Goal: Task Accomplishment & Management: Manage account settings

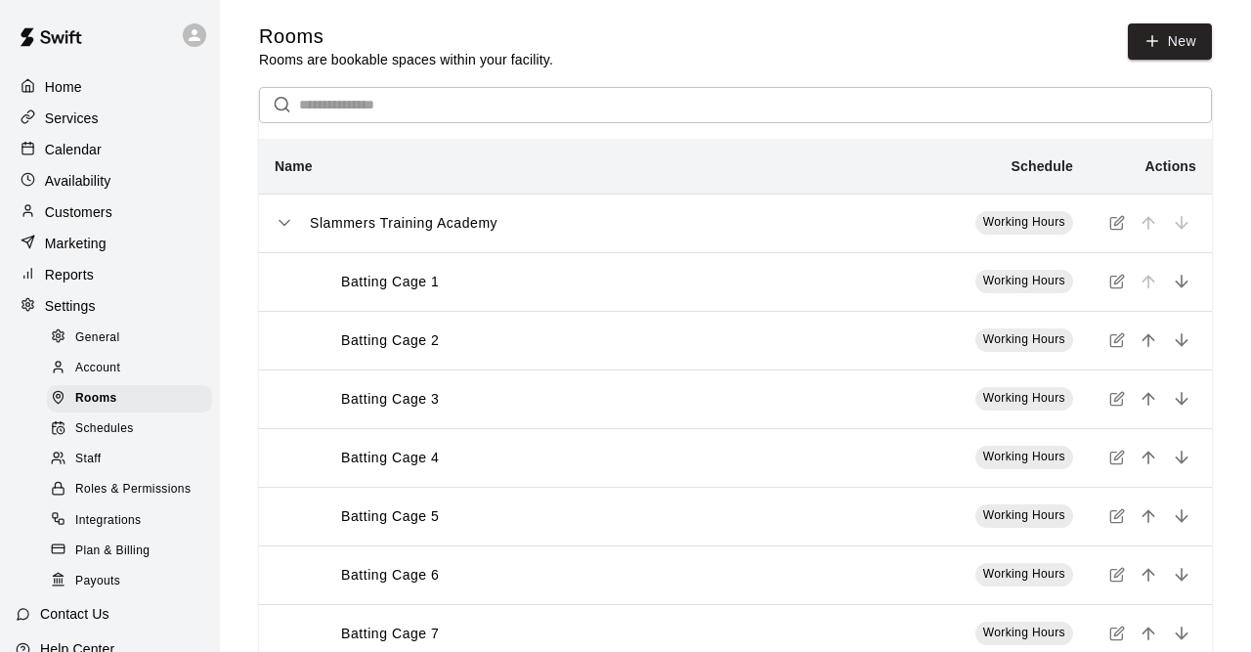
click at [80, 222] on p "Customers" at bounding box center [78, 212] width 67 height 20
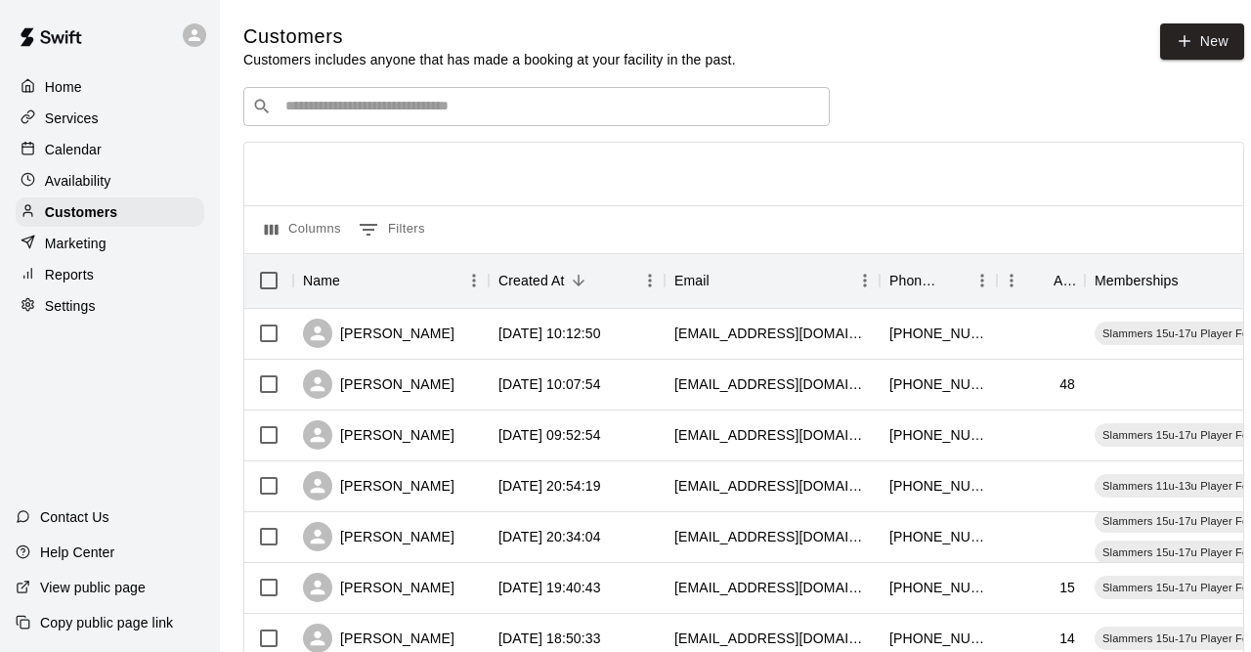
click at [392, 120] on div "​ ​" at bounding box center [536, 106] width 587 height 39
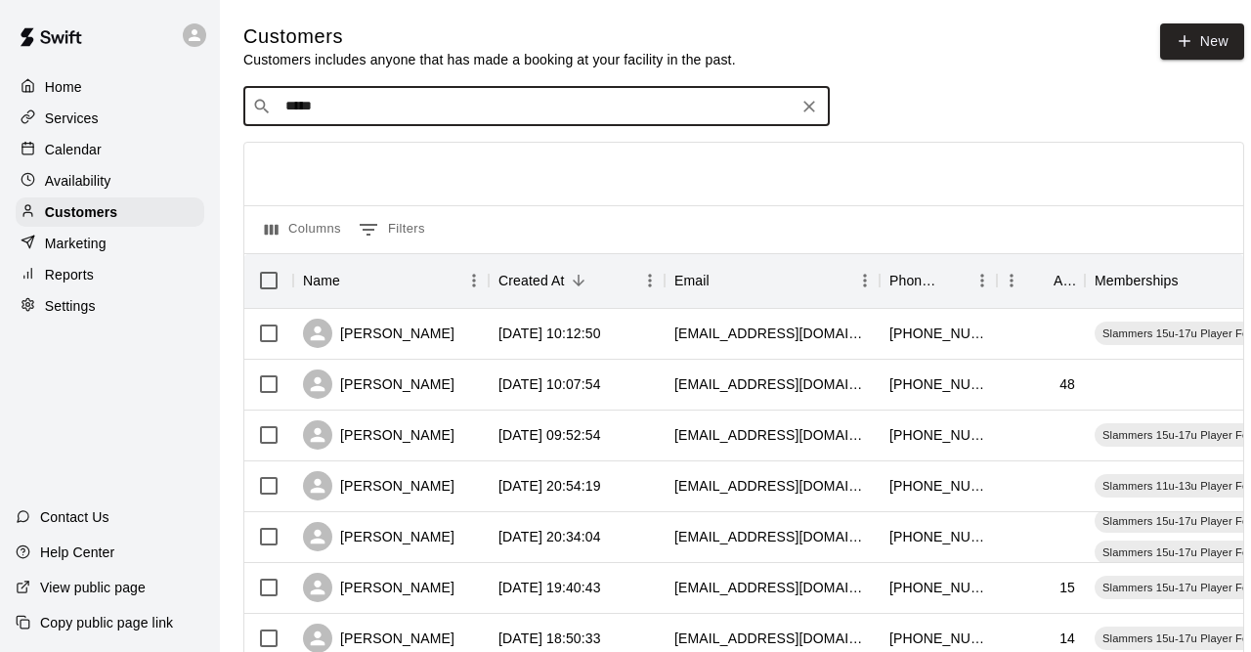
drag, startPoint x: 353, startPoint y: 113, endPoint x: 191, endPoint y: 97, distance: 163.1
click at [280, 97] on input "****" at bounding box center [536, 107] width 512 height 20
type input "****"
click at [454, 380] on div "[PERSON_NAME]" at bounding box center [391, 385] width 196 height 51
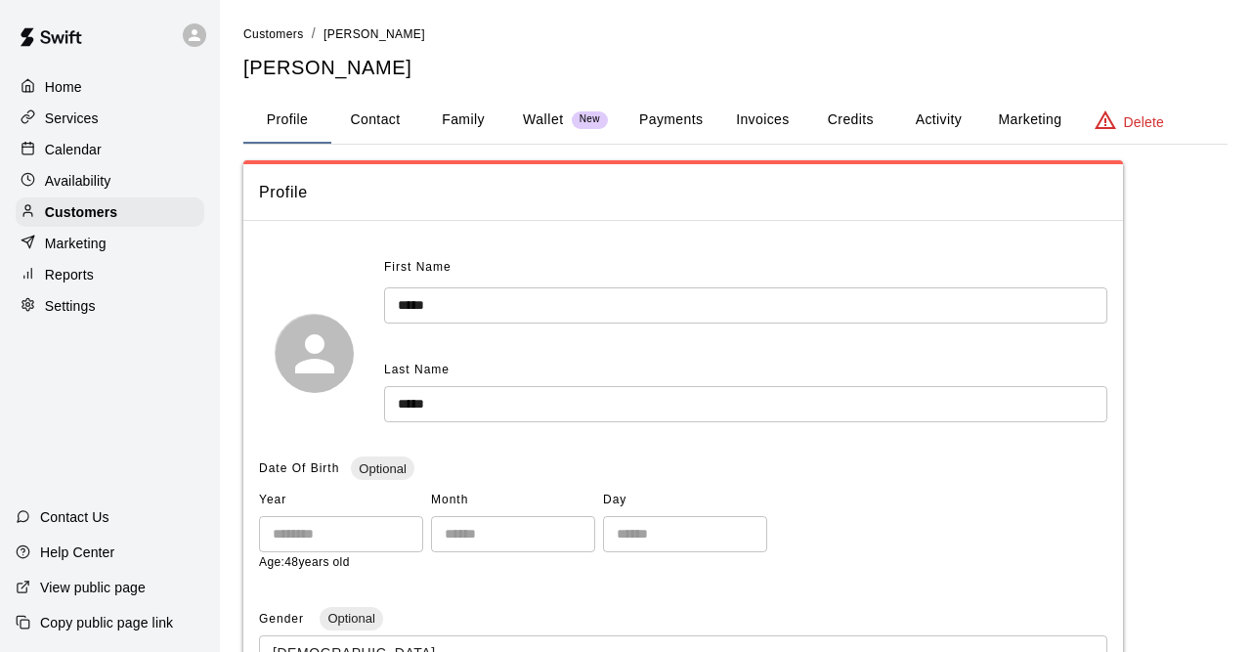
click at [478, 124] on button "Family" at bounding box center [463, 120] width 88 height 47
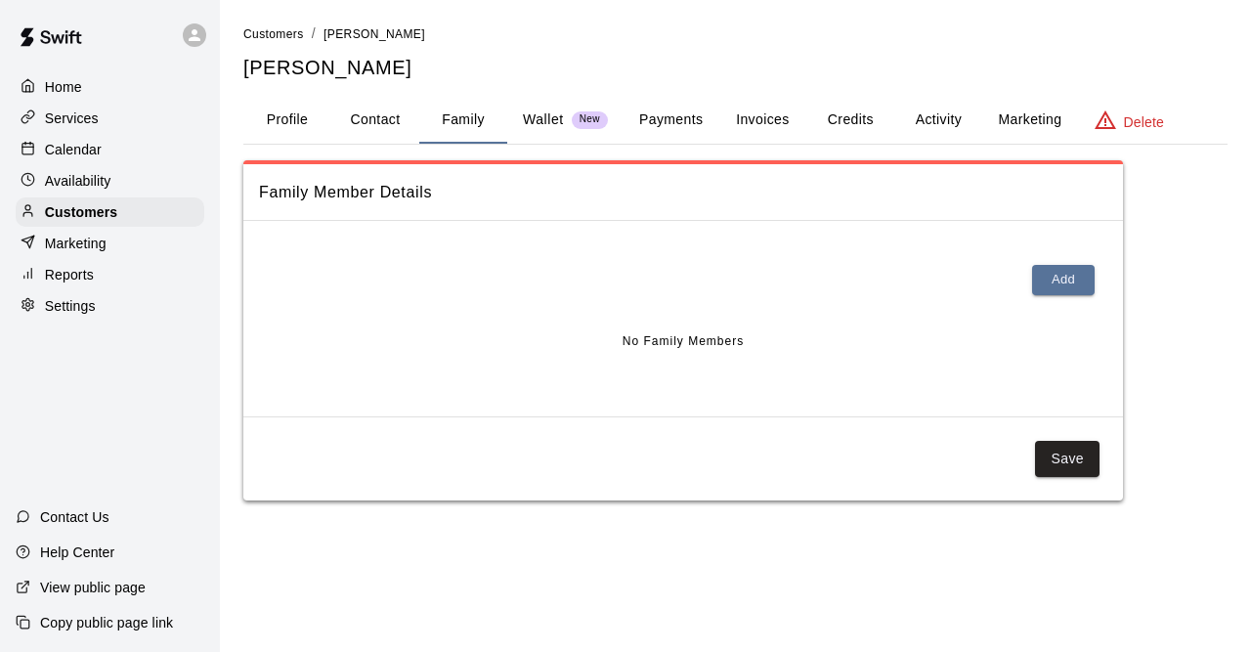
click at [303, 133] on button "Profile" at bounding box center [287, 120] width 88 height 47
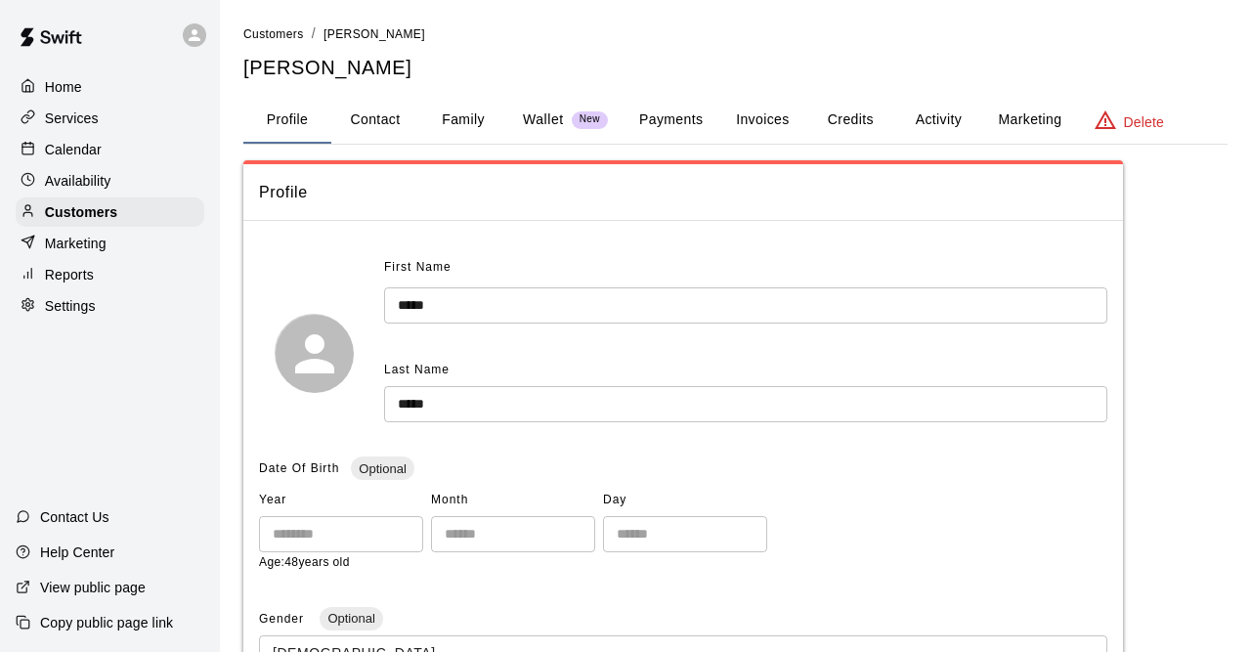
click at [764, 119] on button "Invoices" at bounding box center [763, 120] width 88 height 47
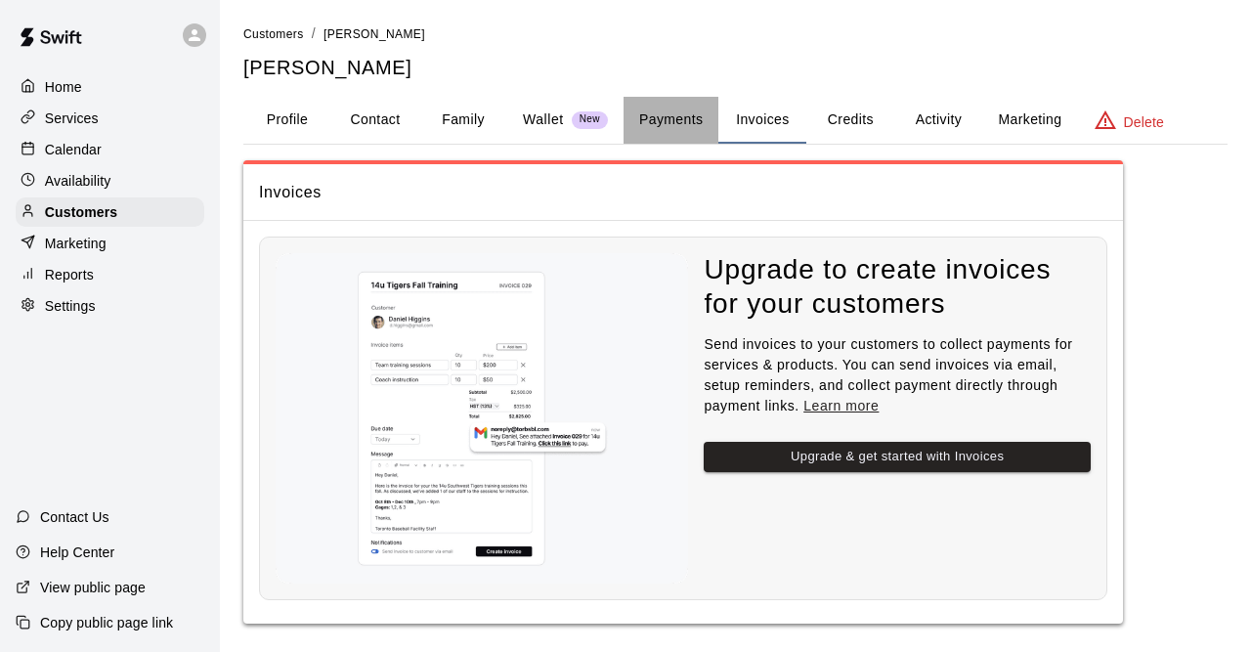
click at [675, 132] on button "Payments" at bounding box center [671, 120] width 95 height 47
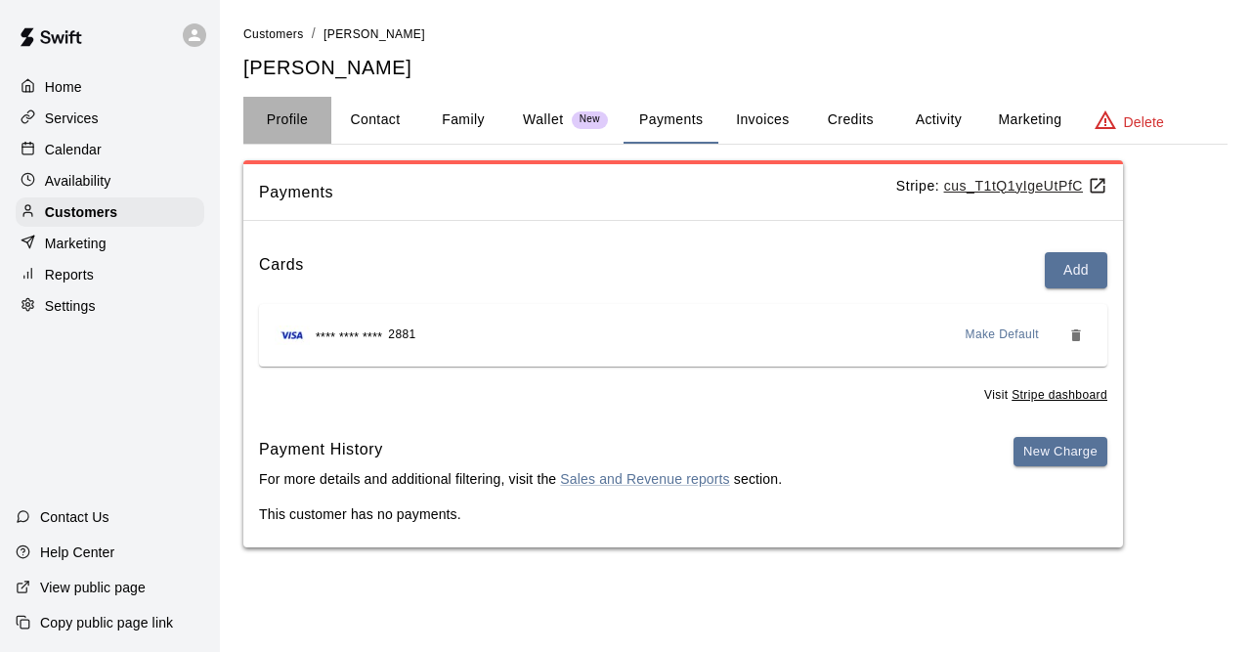
click at [298, 122] on button "Profile" at bounding box center [287, 120] width 88 height 47
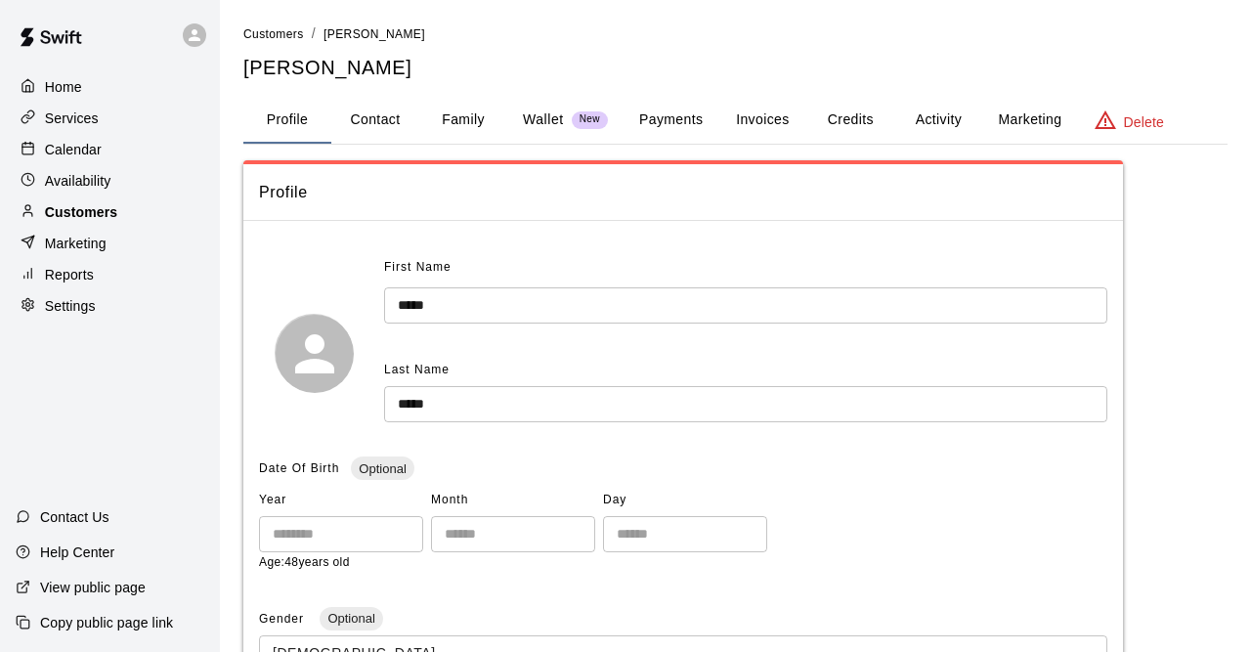
click at [122, 214] on div "Customers" at bounding box center [110, 211] width 189 height 29
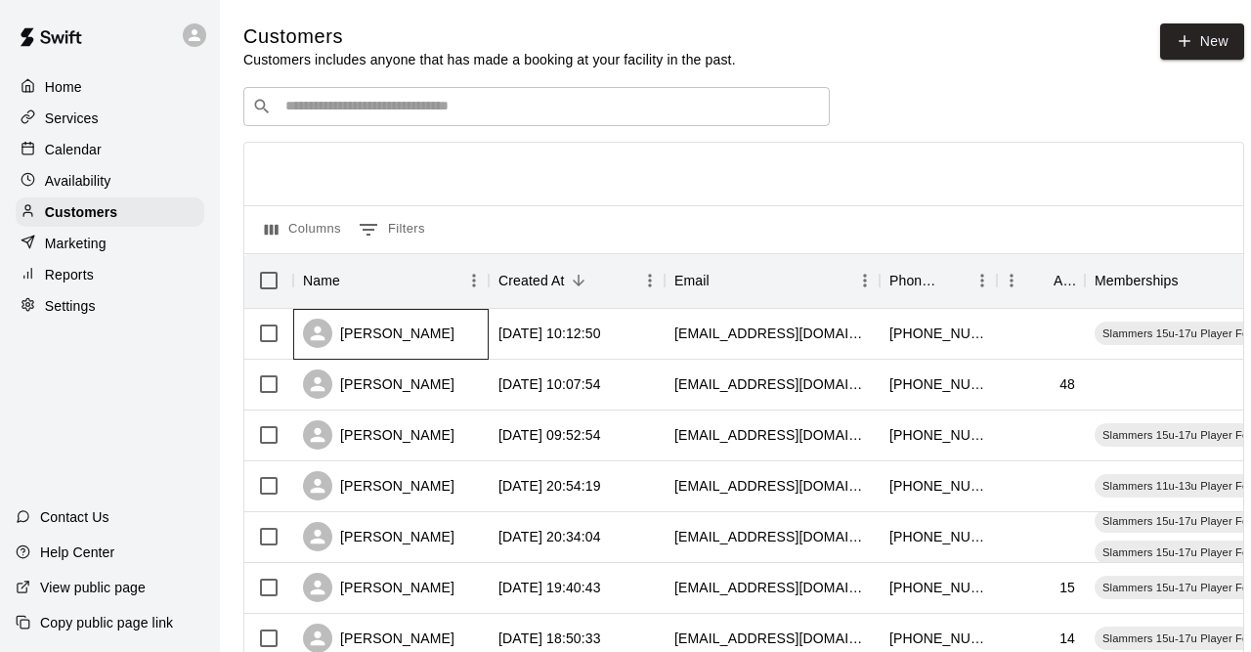
click at [429, 351] on div "[PERSON_NAME]" at bounding box center [391, 334] width 196 height 51
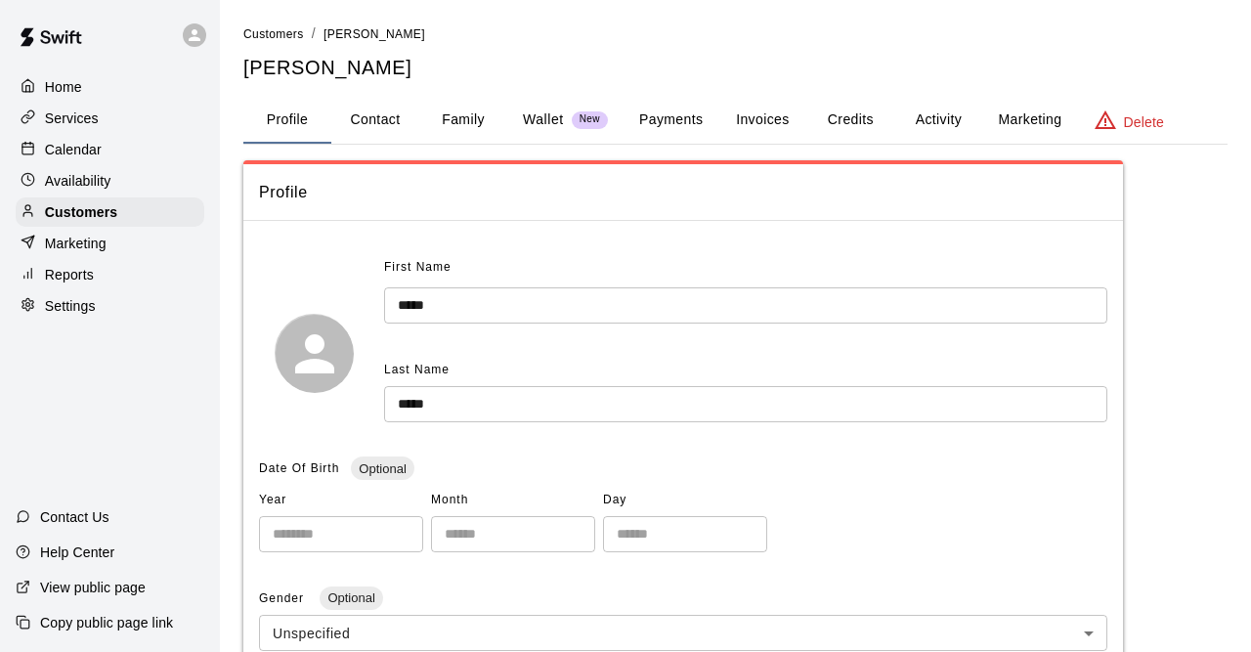
click at [699, 125] on button "Payments" at bounding box center [671, 120] width 95 height 47
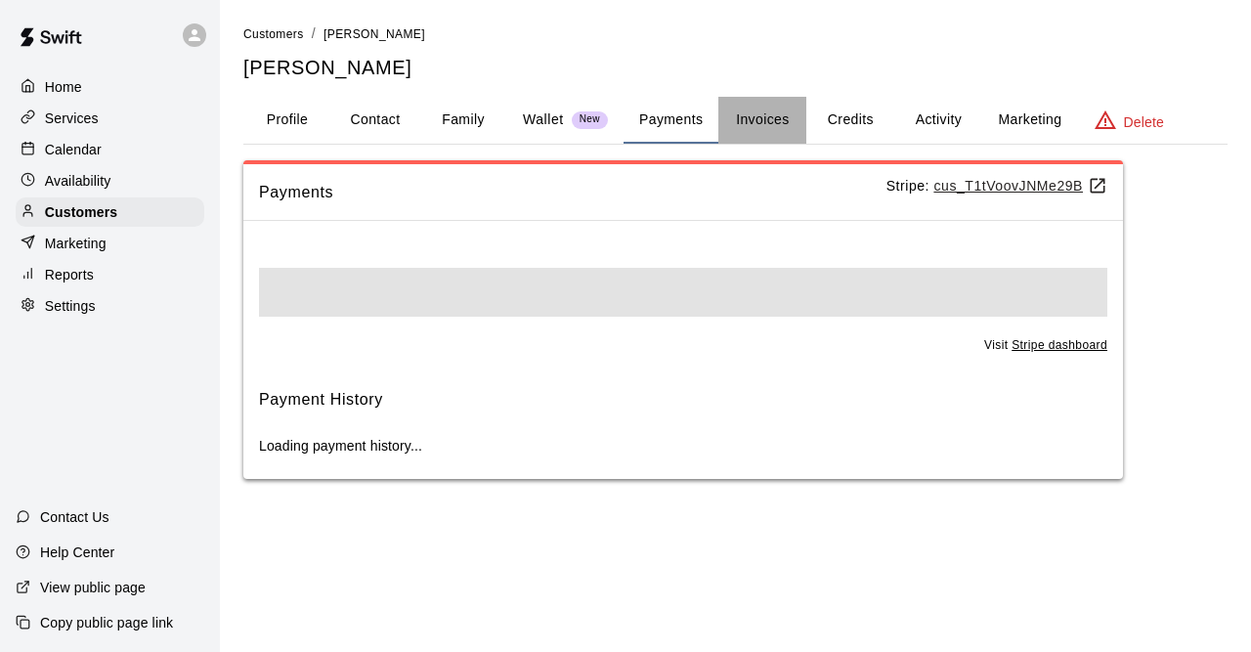
click at [768, 120] on button "Invoices" at bounding box center [763, 120] width 88 height 47
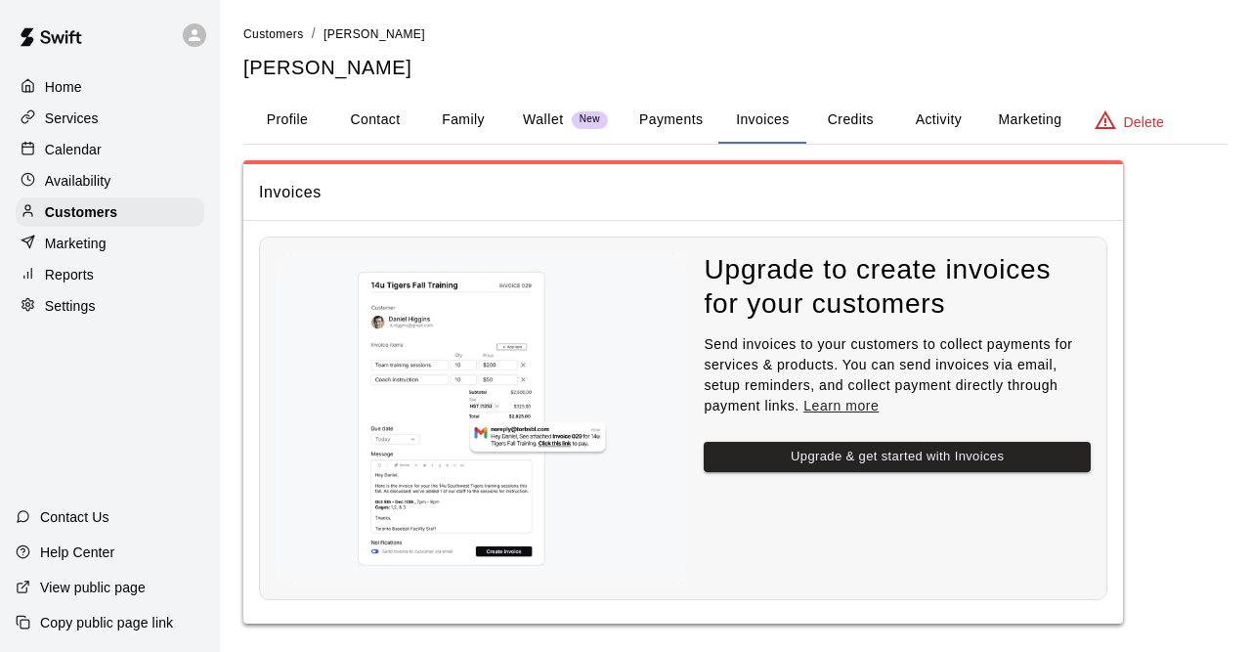
click at [862, 101] on button "Credits" at bounding box center [851, 120] width 88 height 47
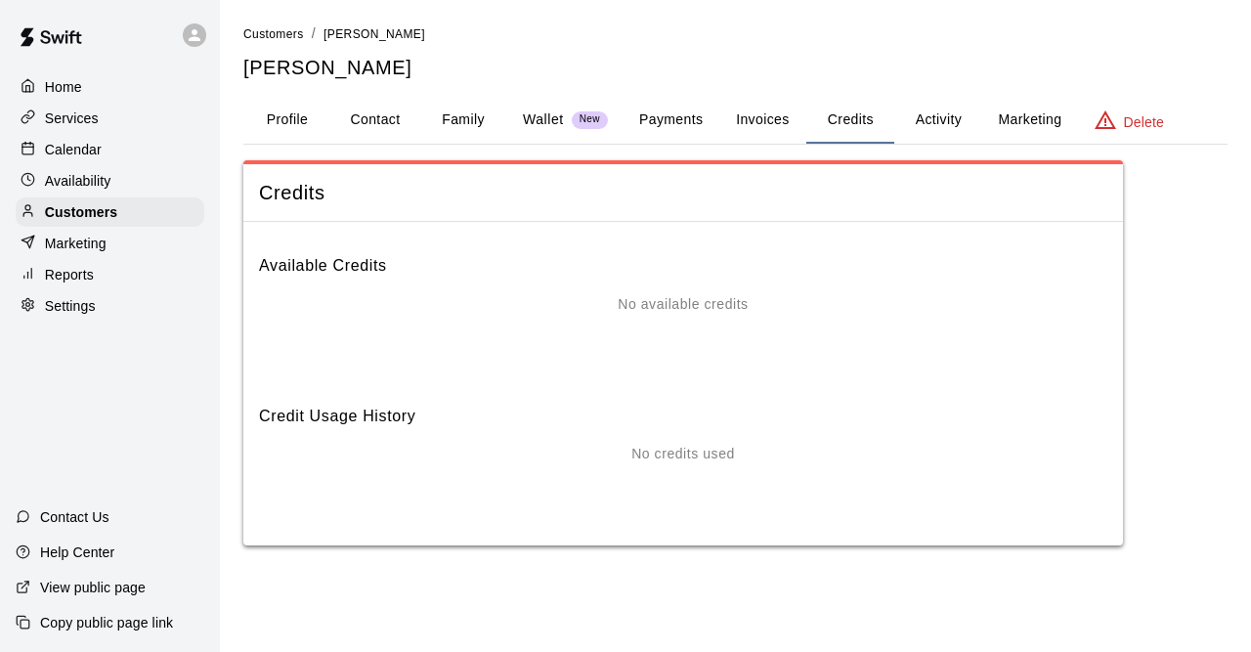
click at [664, 124] on button "Payments" at bounding box center [671, 120] width 95 height 47
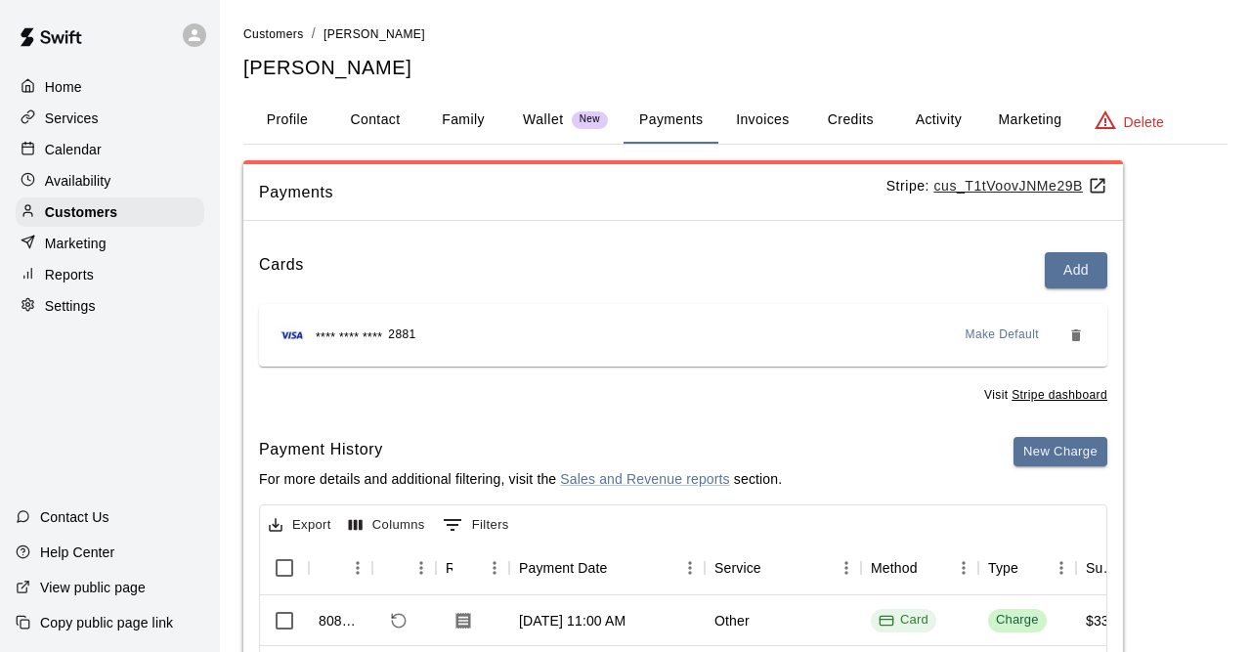
scroll to position [102, 0]
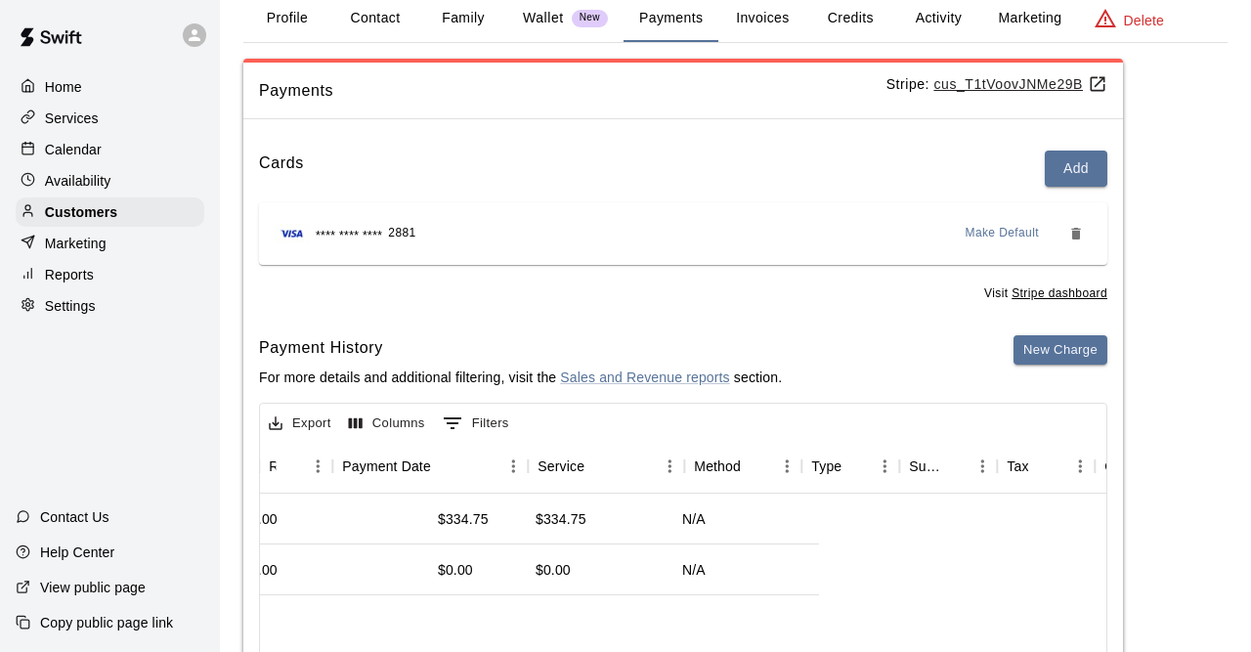
drag, startPoint x: 1174, startPoint y: 519, endPoint x: 1250, endPoint y: 539, distance: 78.7
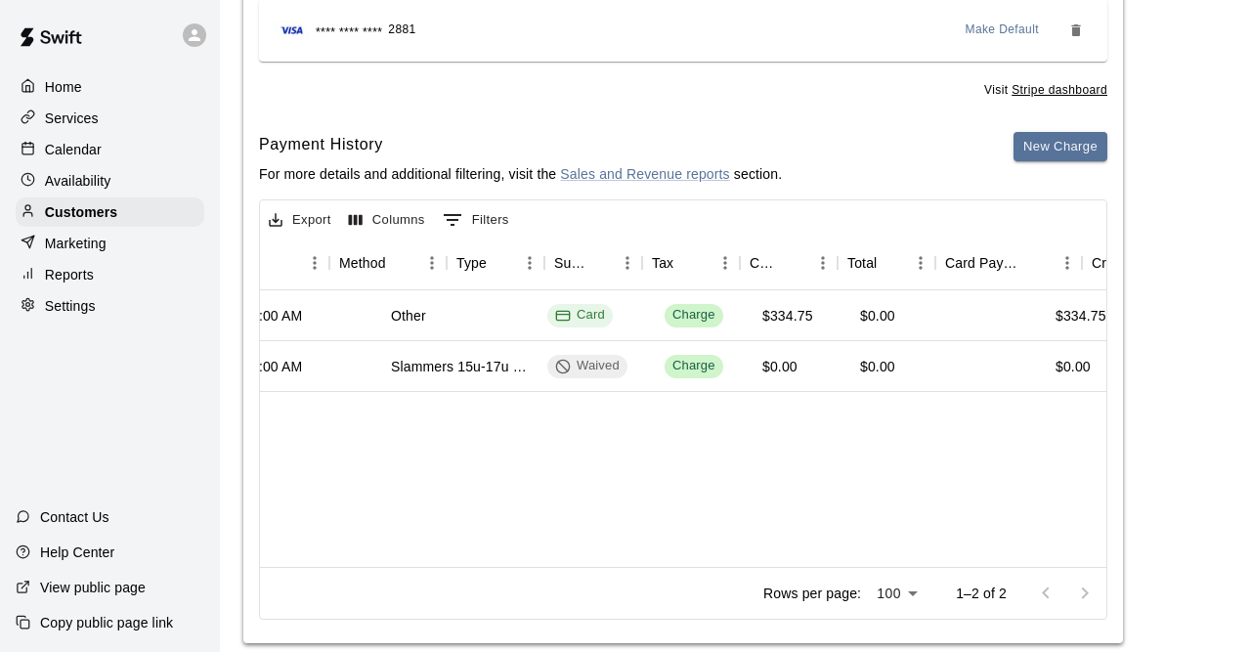
scroll to position [0, 0]
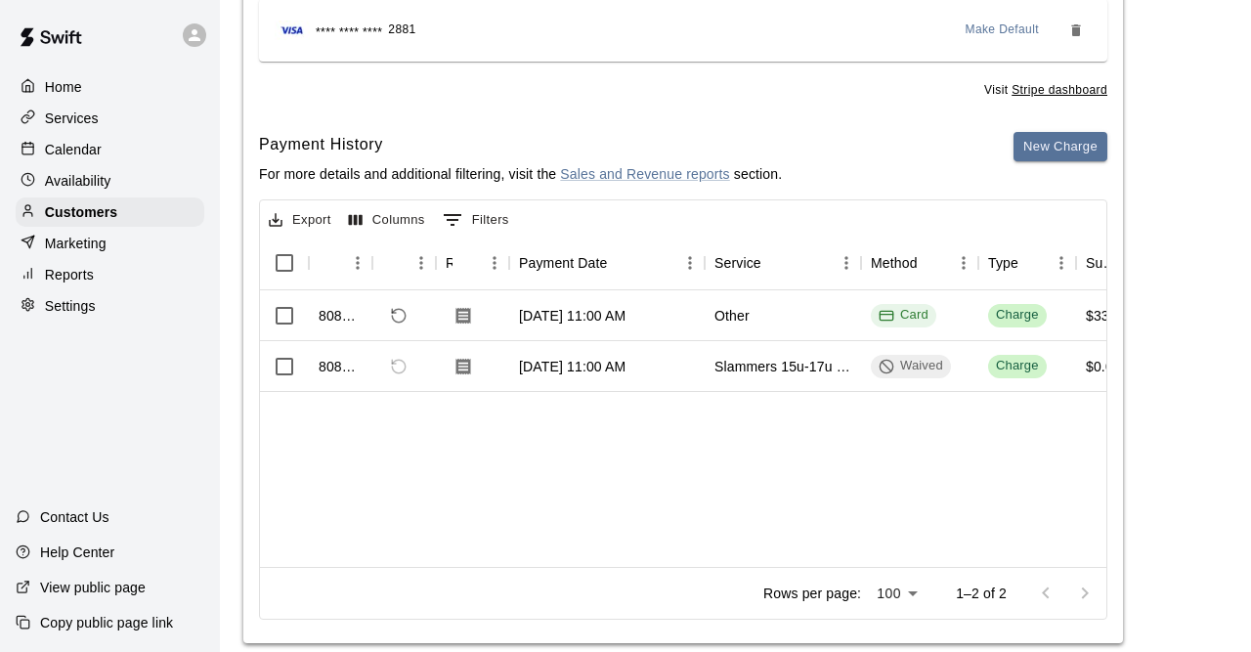
drag, startPoint x: 813, startPoint y: 509, endPoint x: 39, endPoint y: 490, distance: 774.6
click at [260, 490] on div "808640 Sep 10, 2025, 11:00 AM Other Card Charge $334.75 $0.00 $334.75 $334.75 8…" at bounding box center [683, 428] width 847 height 277
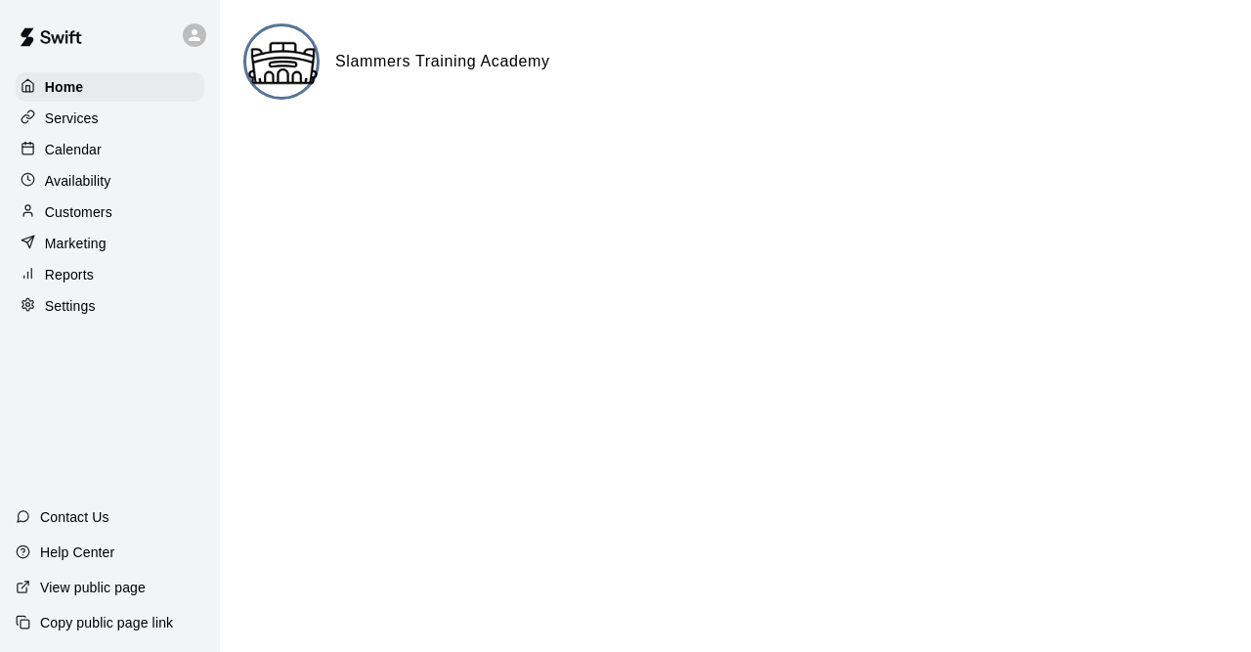
click at [99, 222] on p "Customers" at bounding box center [78, 212] width 67 height 20
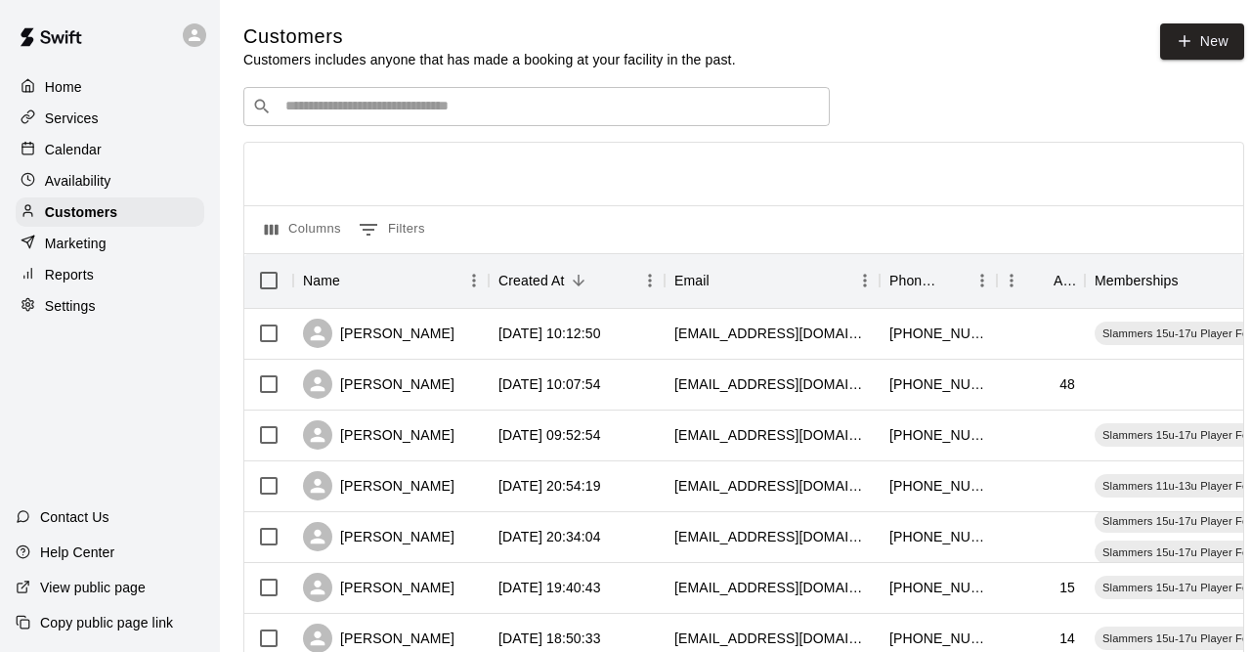
click at [498, 112] on input "Search customers by name or email" at bounding box center [551, 107] width 542 height 20
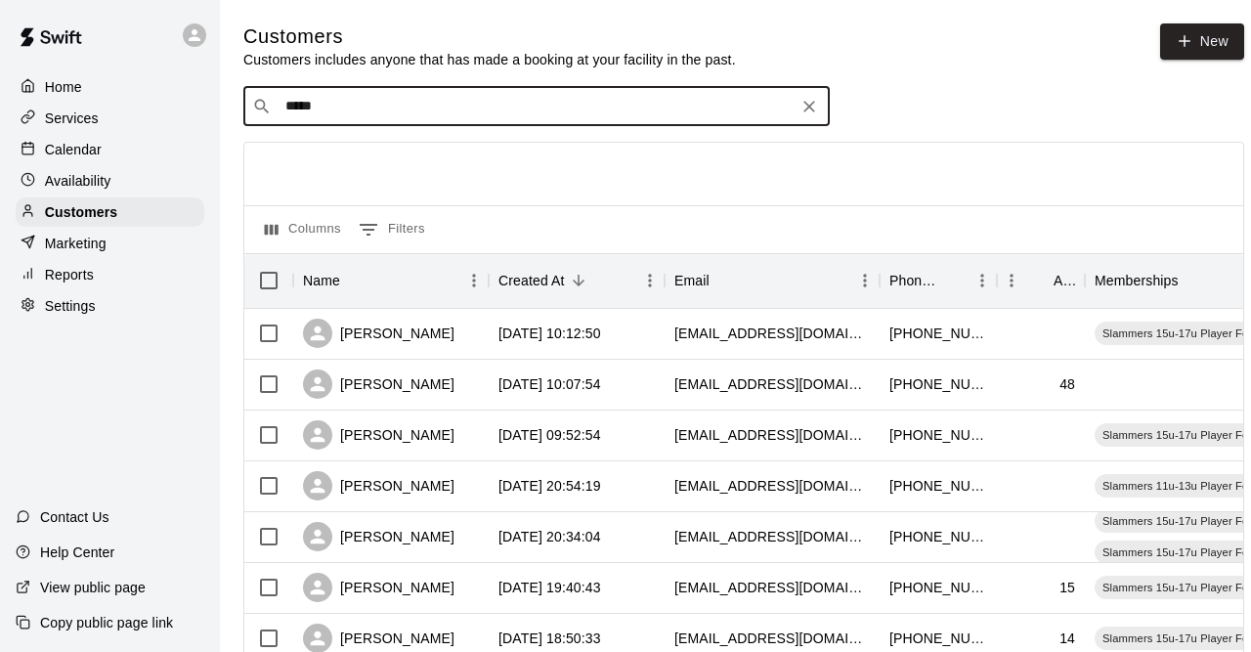
type input "*****"
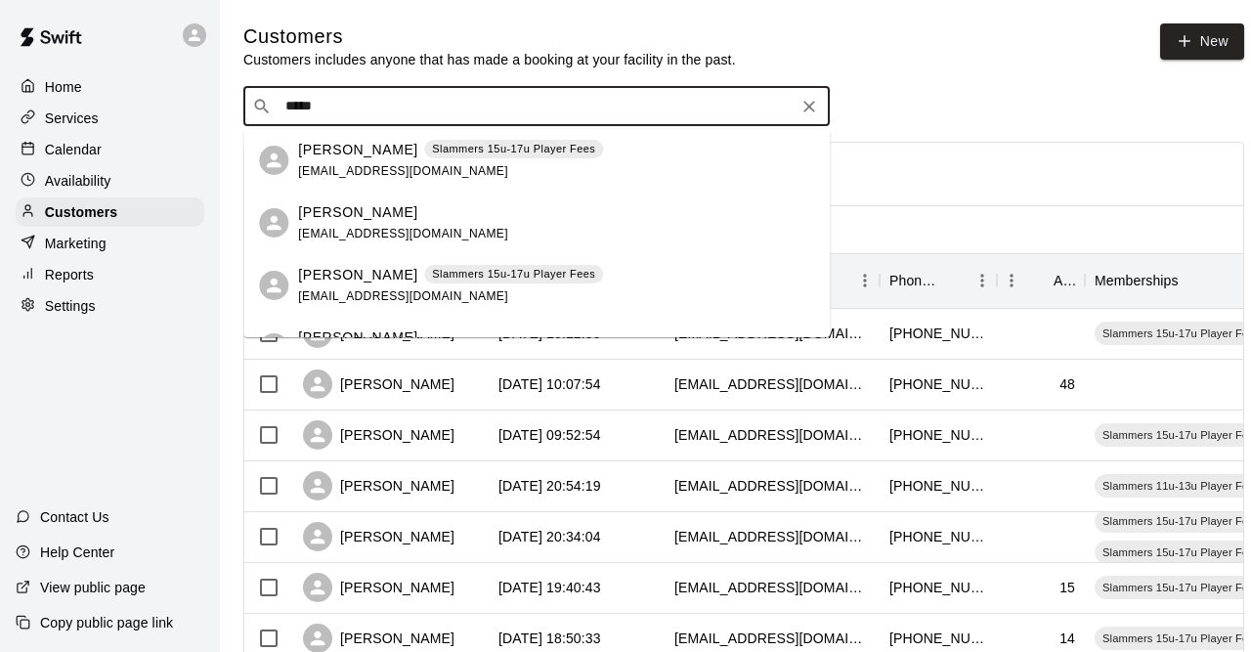
click at [343, 152] on p "[PERSON_NAME]" at bounding box center [357, 150] width 119 height 21
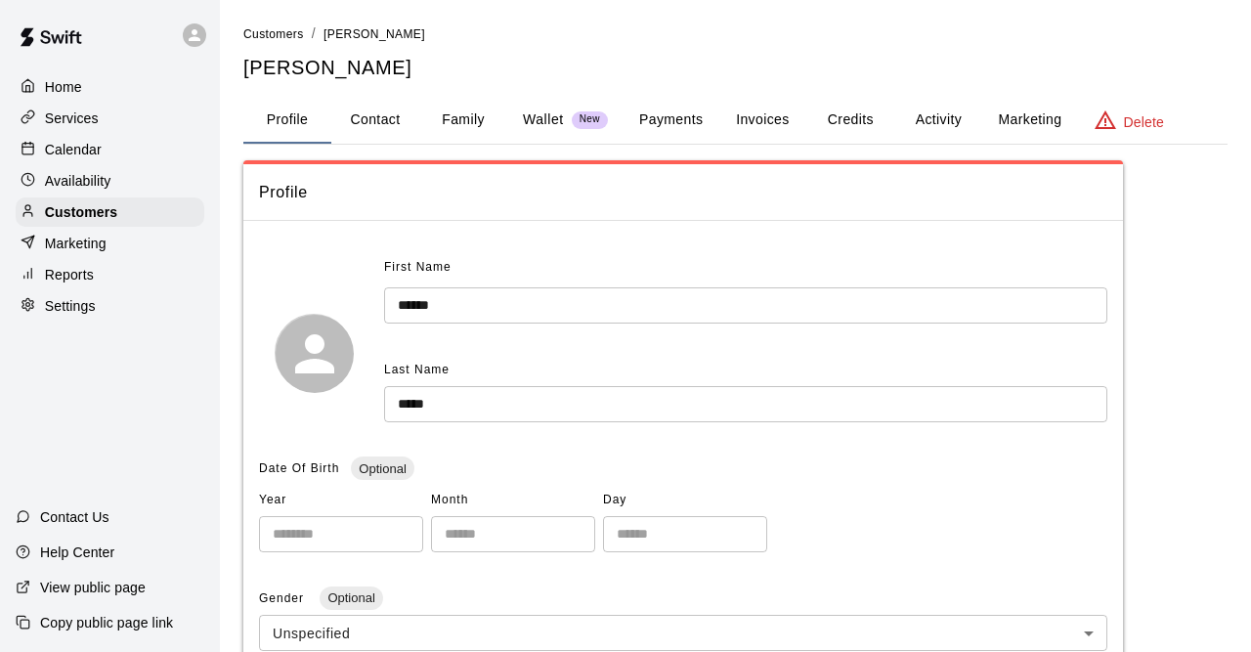
click at [498, 126] on button "Family" at bounding box center [463, 120] width 88 height 47
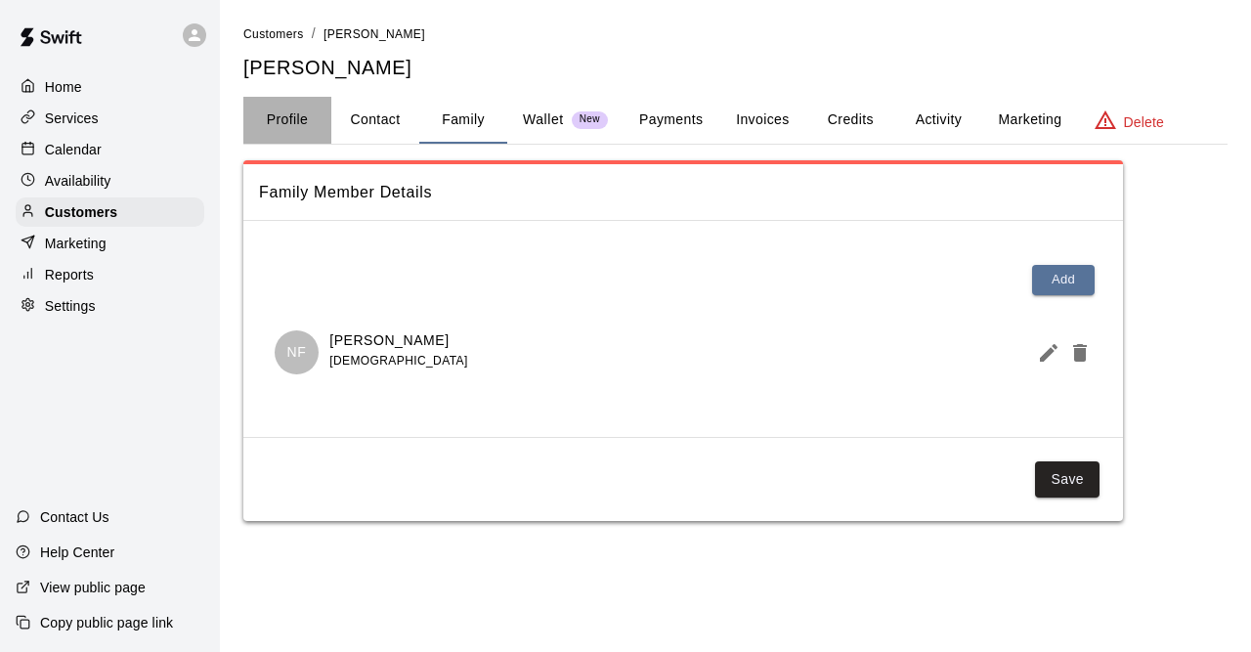
click at [275, 132] on button "Profile" at bounding box center [287, 120] width 88 height 47
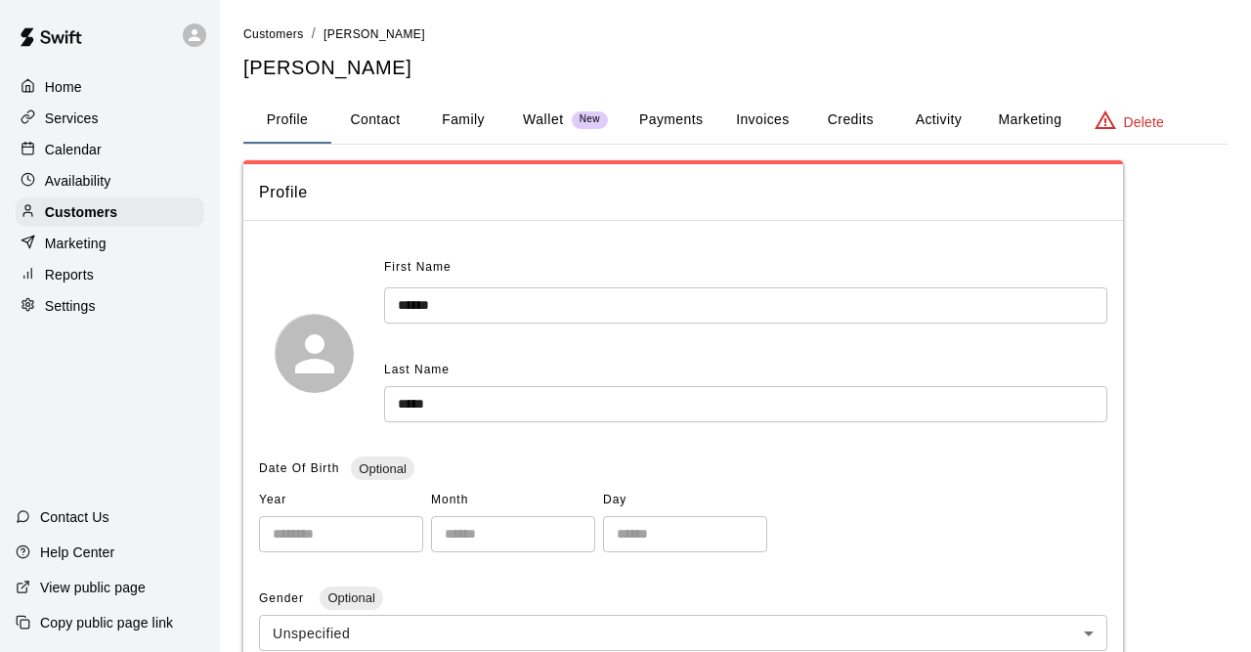
click at [631, 124] on button "Payments" at bounding box center [671, 120] width 95 height 47
